Goal: Navigation & Orientation: Find specific page/section

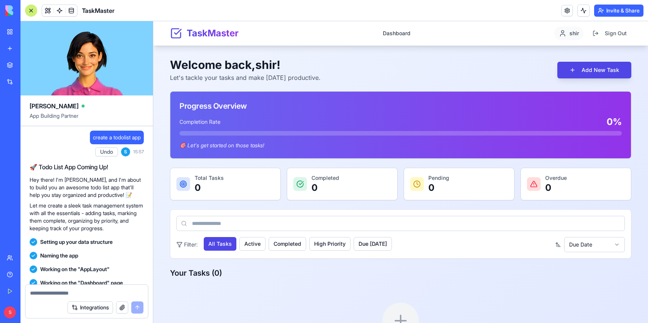
scroll to position [139, 0]
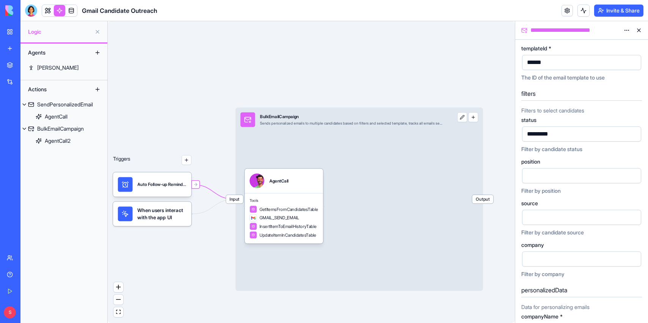
scroll to position [116, 0]
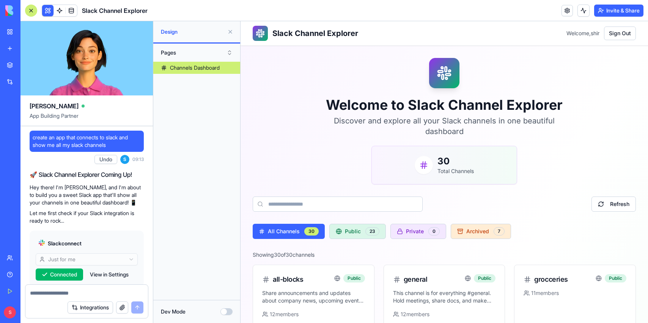
scroll to position [504, 0]
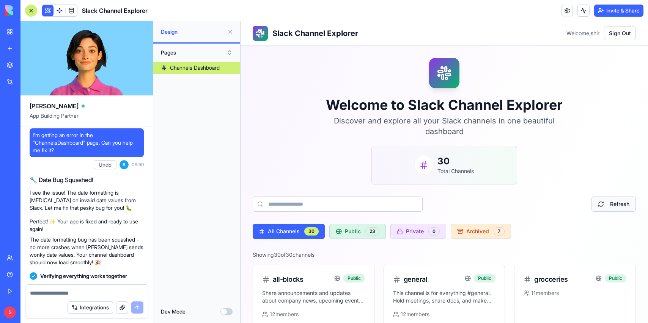
click at [615, 201] on button "Refresh" at bounding box center [613, 204] width 44 height 15
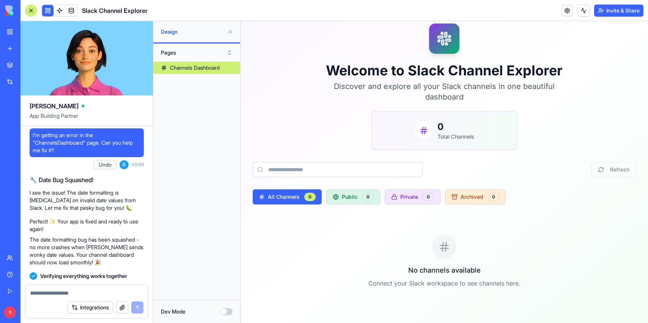
scroll to position [36, 0]
